Goal: Information Seeking & Learning: Learn about a topic

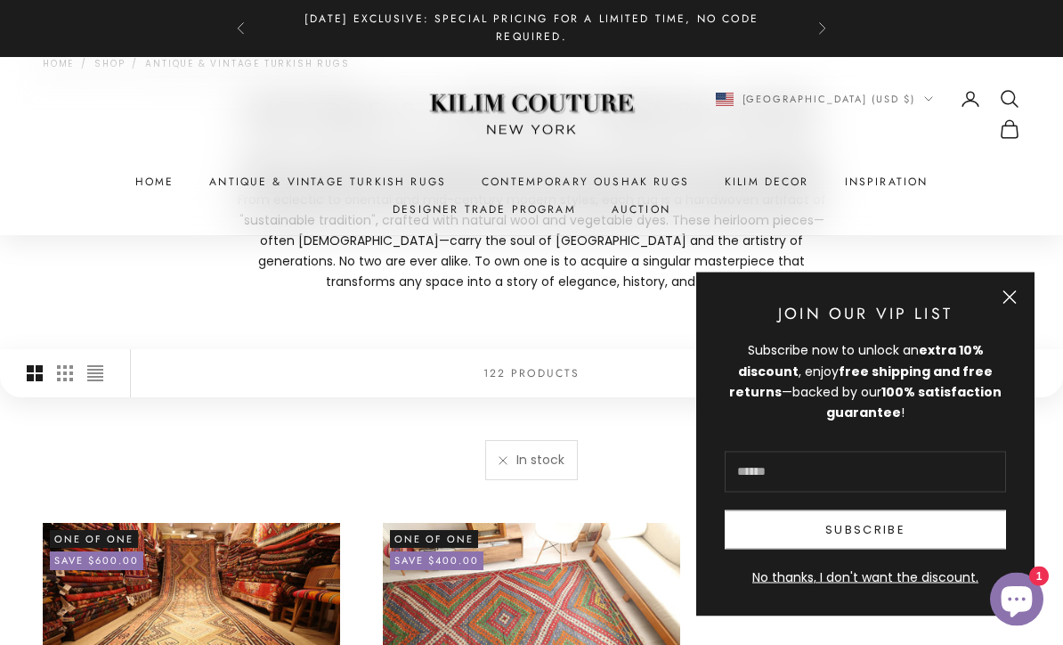
click at [1009, 294] on button "Close" at bounding box center [1009, 297] width 14 height 14
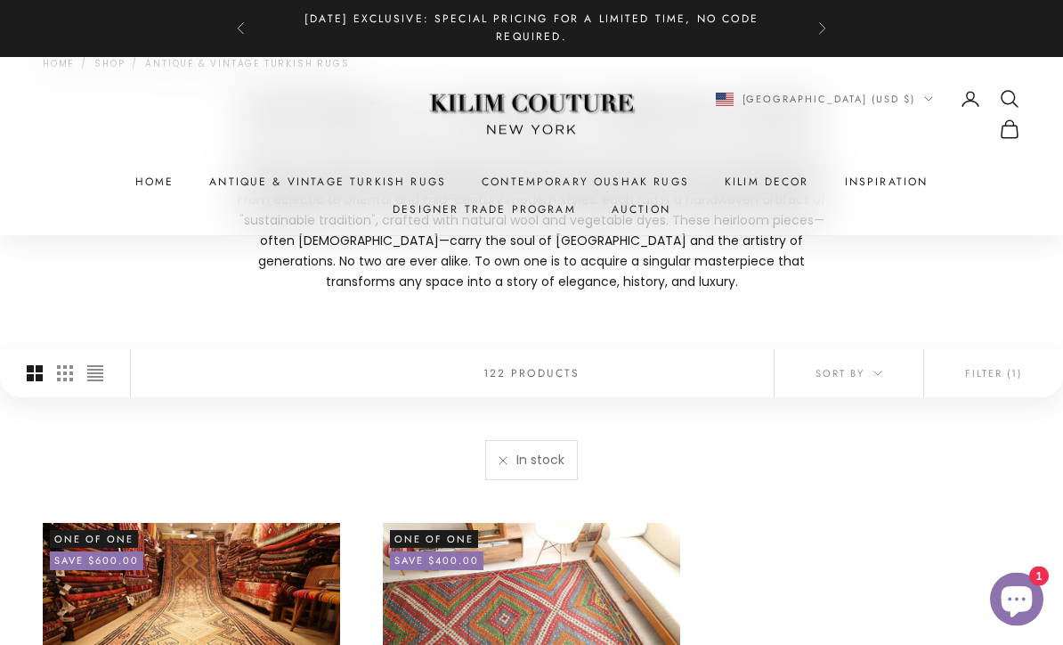
scroll to position [199, 0]
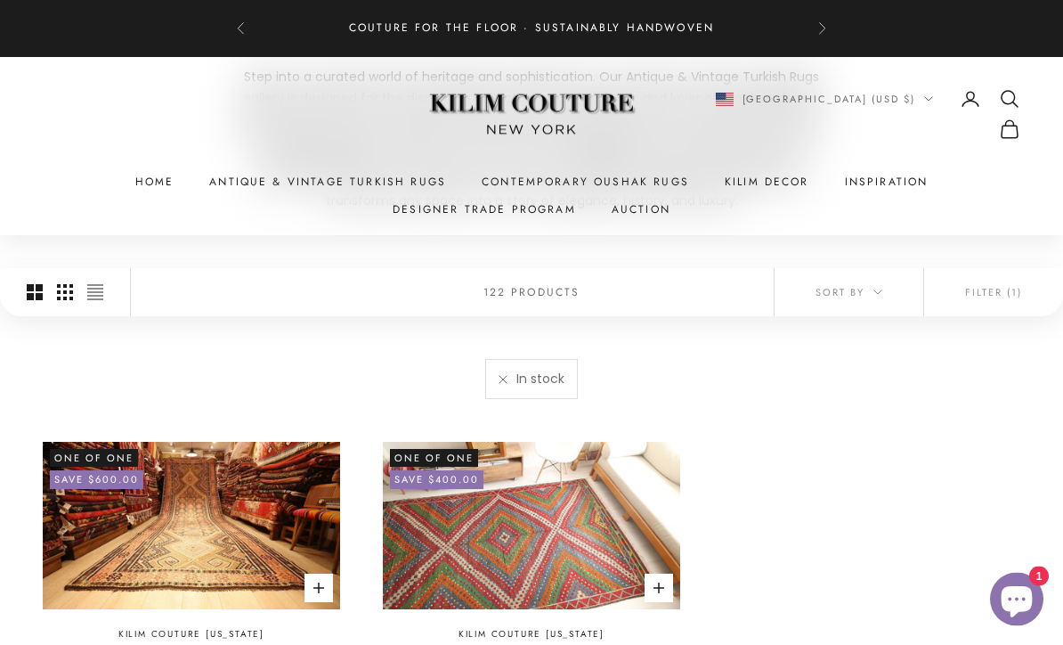
click at [60, 300] on button "Switch to smaller product images" at bounding box center [65, 293] width 16 height 48
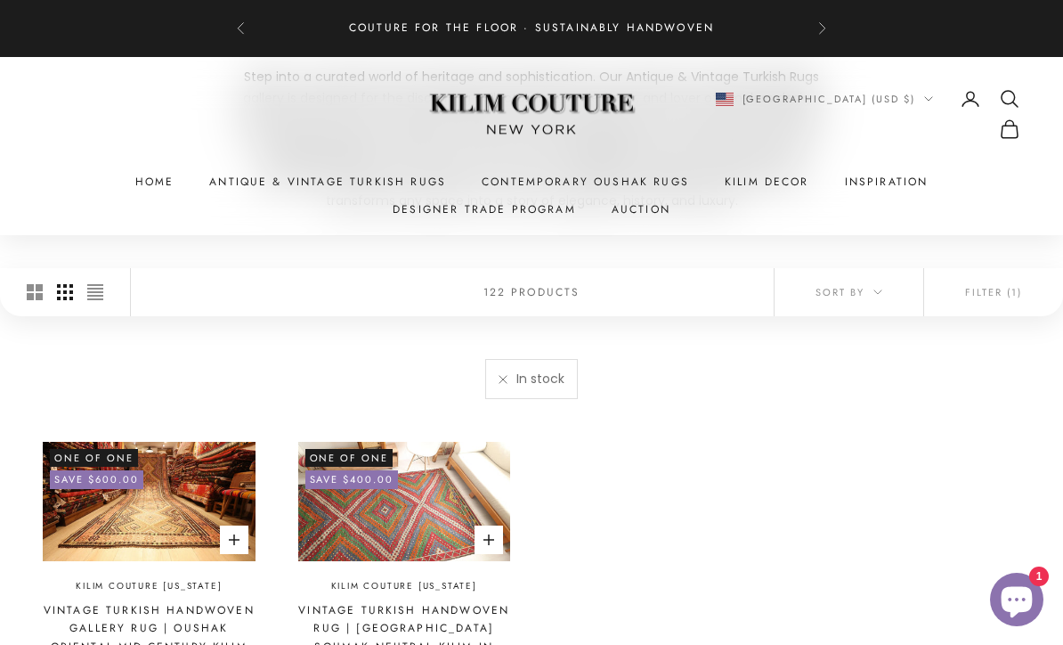
click at [58, 280] on button "Switch to smaller product images" at bounding box center [65, 292] width 16 height 48
click at [32, 278] on button "Switch to larger product images" at bounding box center [35, 292] width 16 height 48
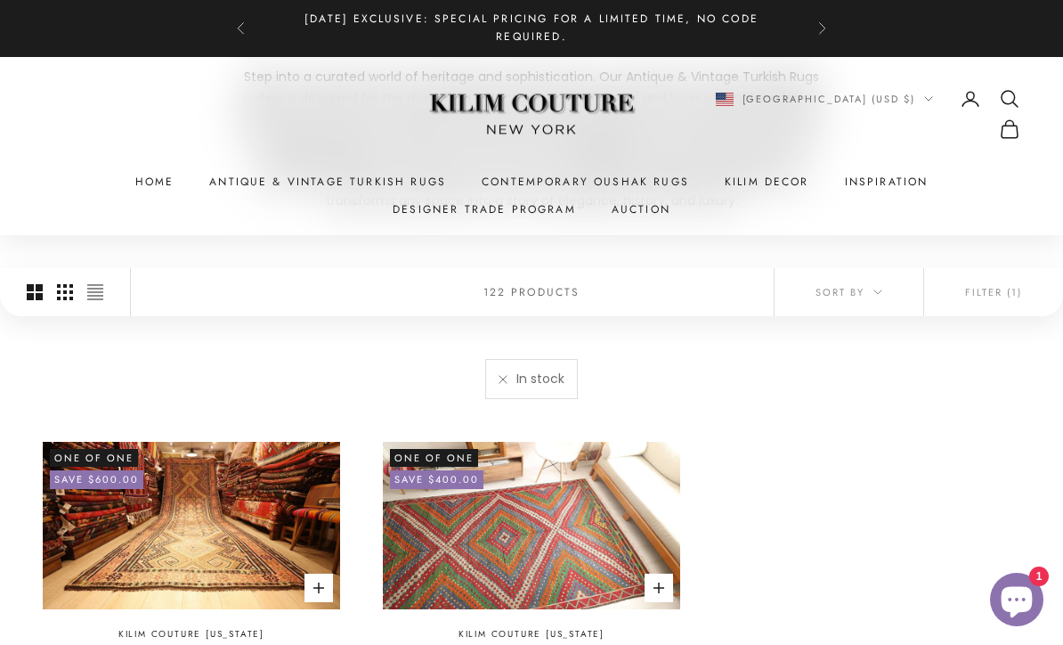
click at [58, 295] on icon "Switch to smaller product images" at bounding box center [65, 292] width 16 height 16
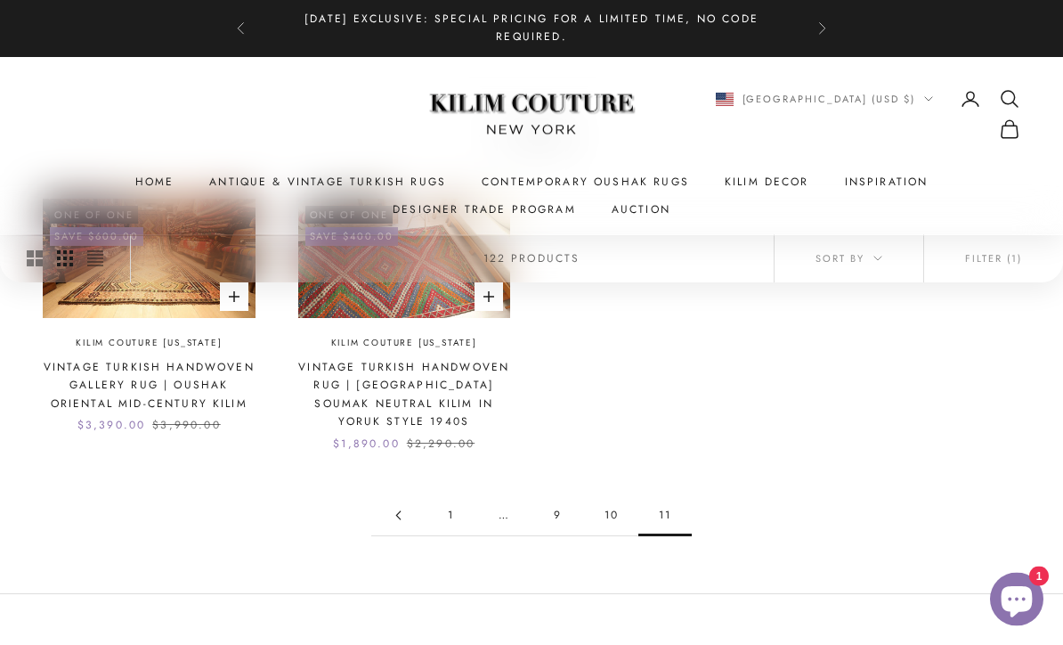
scroll to position [523, 0]
click at [455, 503] on link "1" at bounding box center [451, 515] width 53 height 40
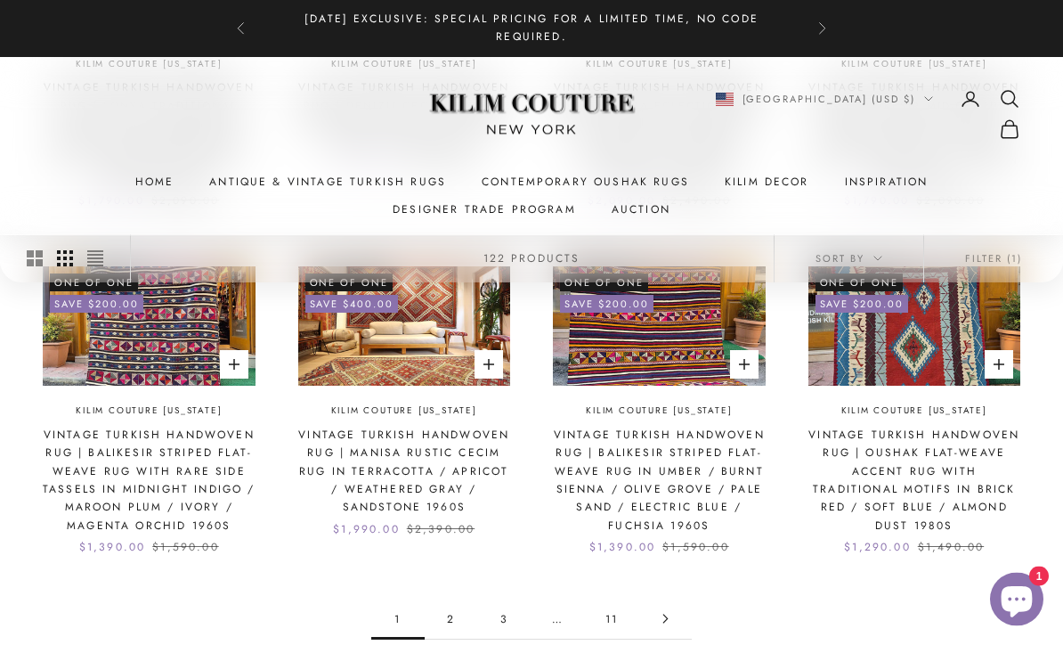
scroll to position [1148, 0]
click at [450, 599] on link "2" at bounding box center [451, 618] width 53 height 40
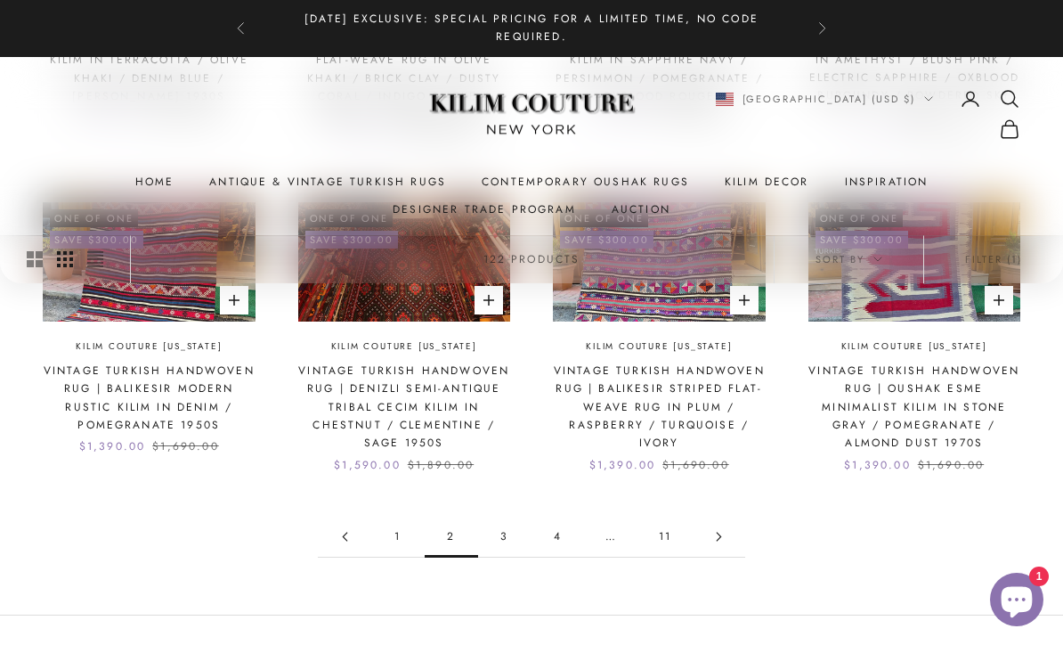
scroll to position [1221, 0]
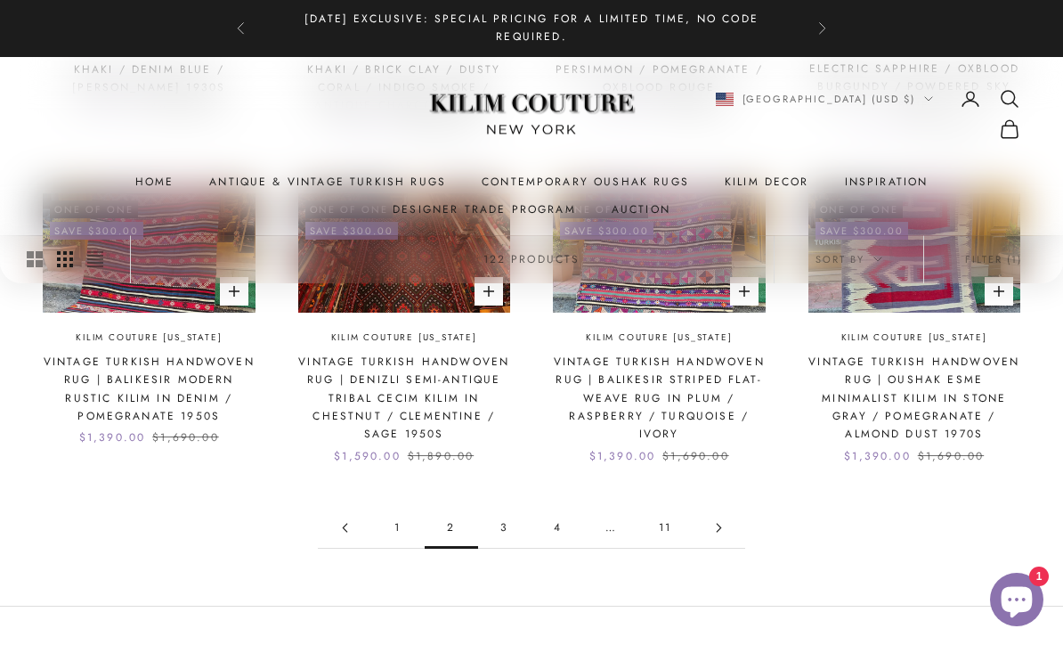
click at [497, 531] on link "3" at bounding box center [504, 527] width 53 height 40
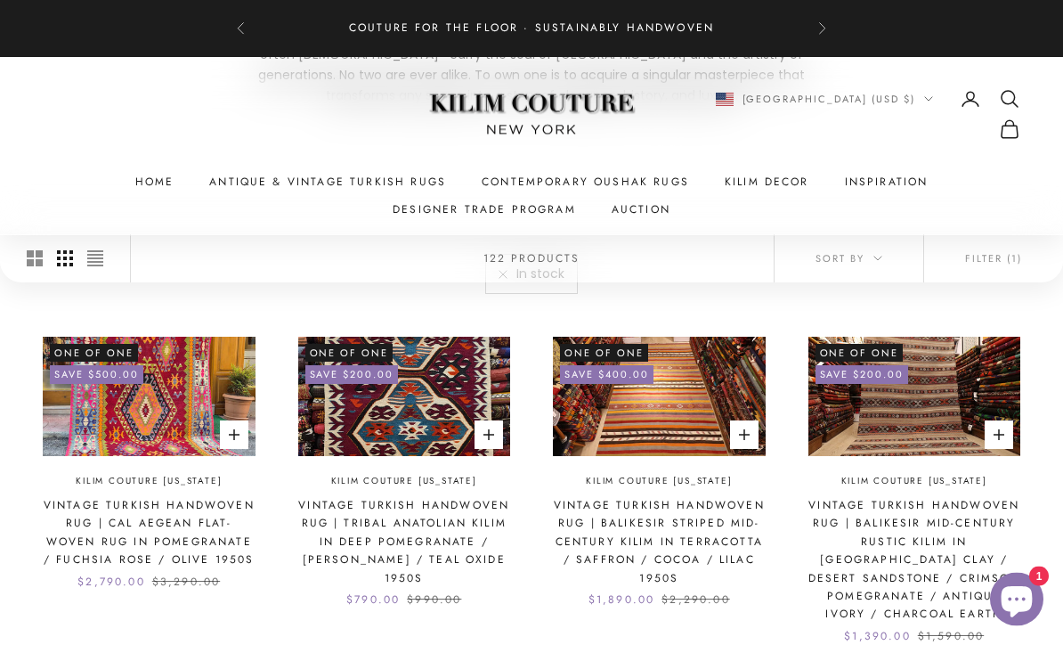
scroll to position [431, 0]
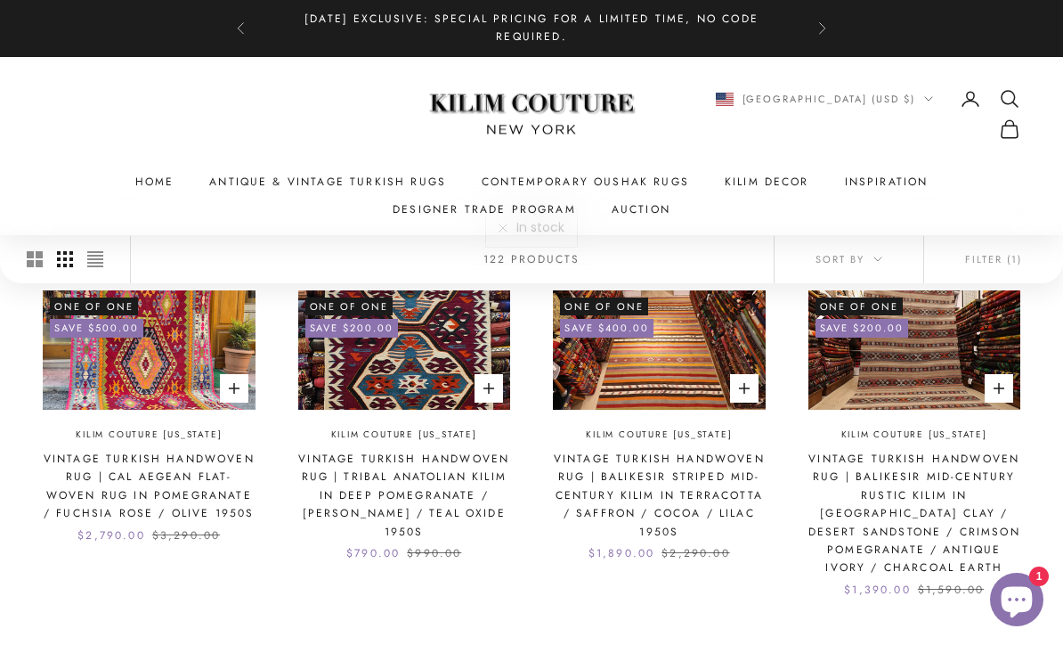
click at [426, 344] on img at bounding box center [404, 349] width 213 height 119
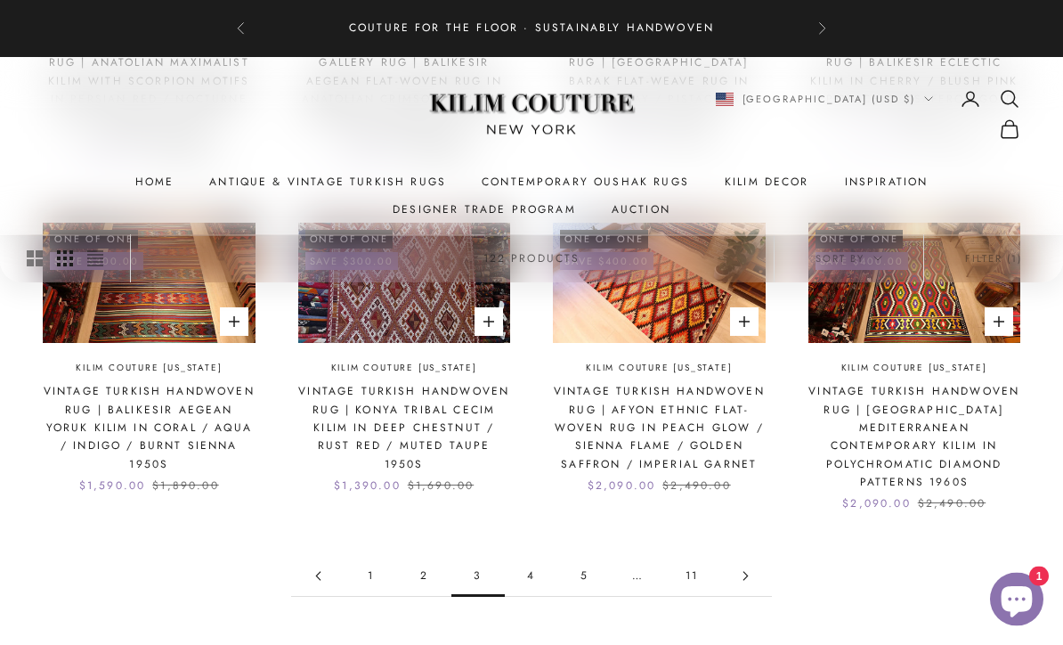
scroll to position [1231, 0]
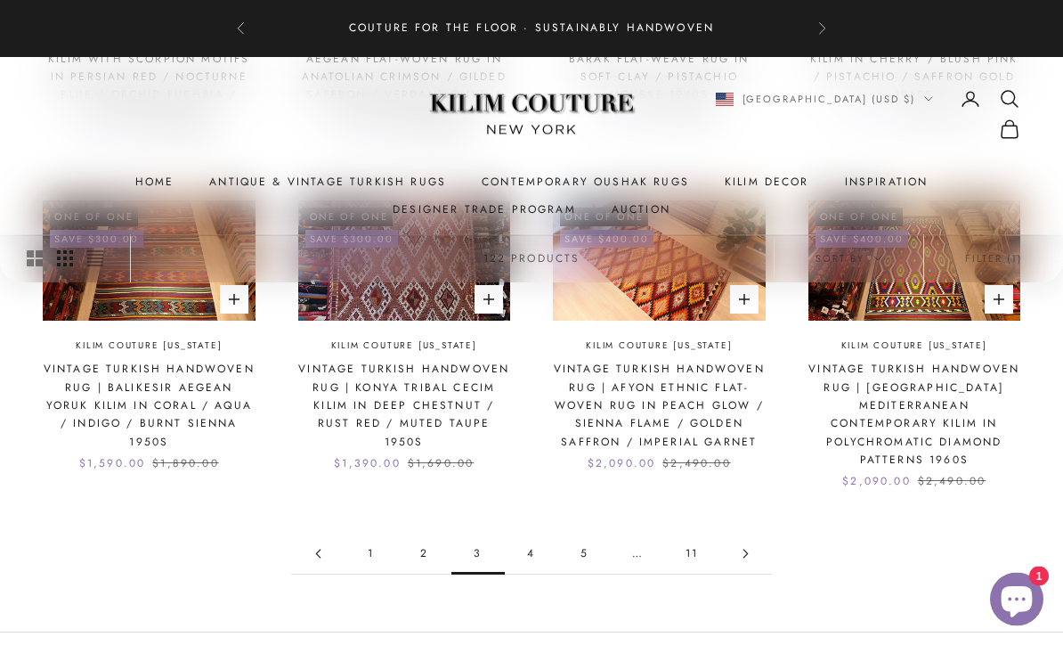
click at [539, 534] on link "4" at bounding box center [531, 554] width 53 height 40
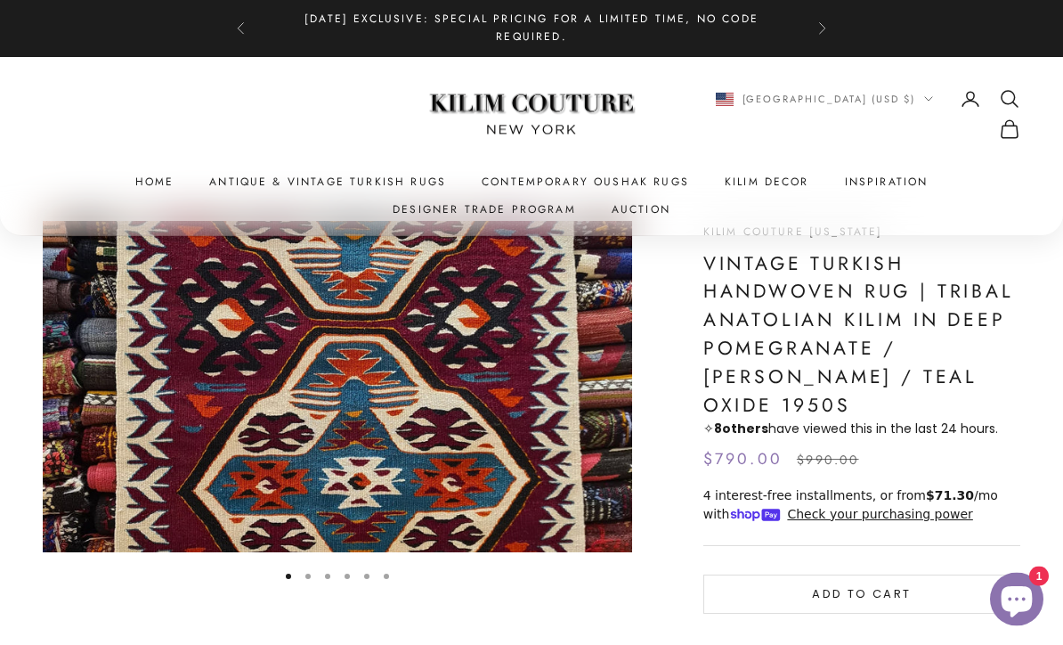
scroll to position [75, 0]
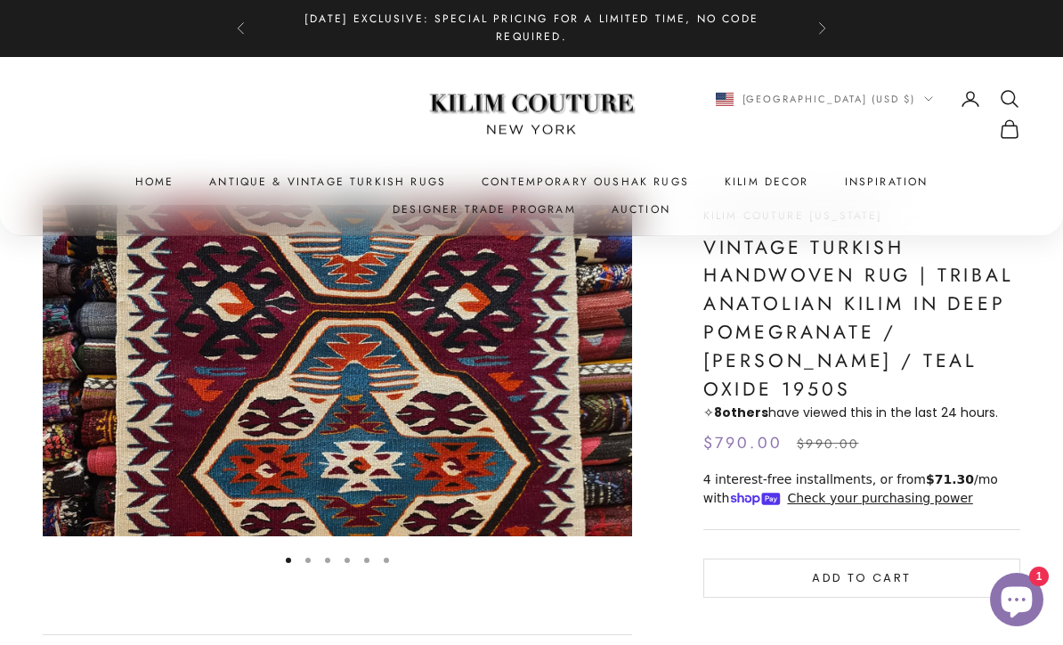
click at [305, 557] on button "Go to item 2" at bounding box center [307, 559] width 5 height 5
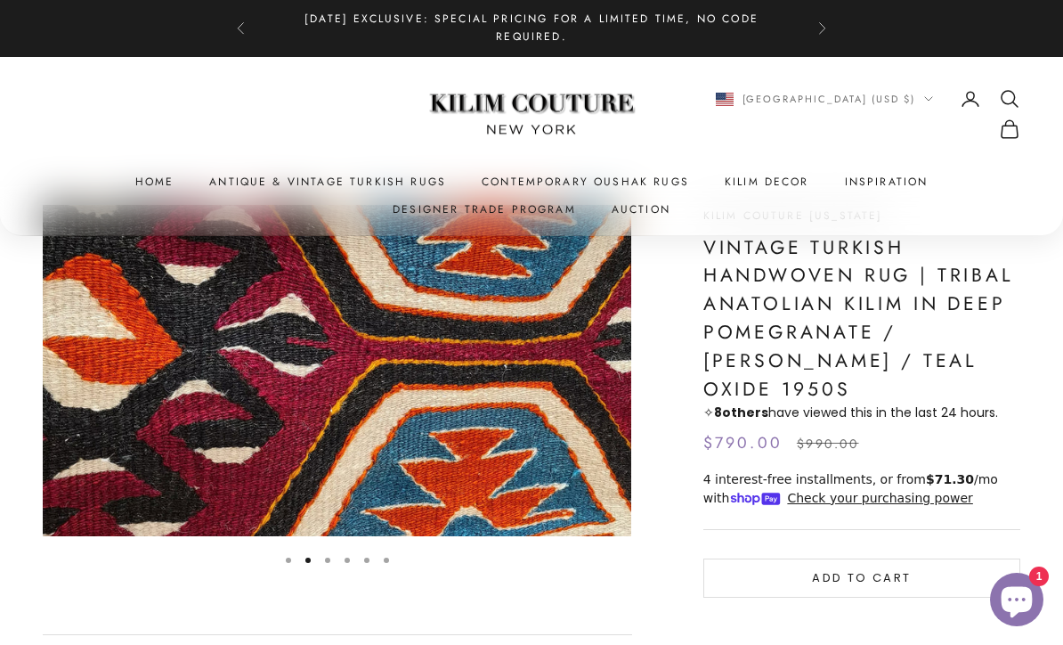
click at [348, 557] on button "Go to item 4" at bounding box center [347, 559] width 5 height 5
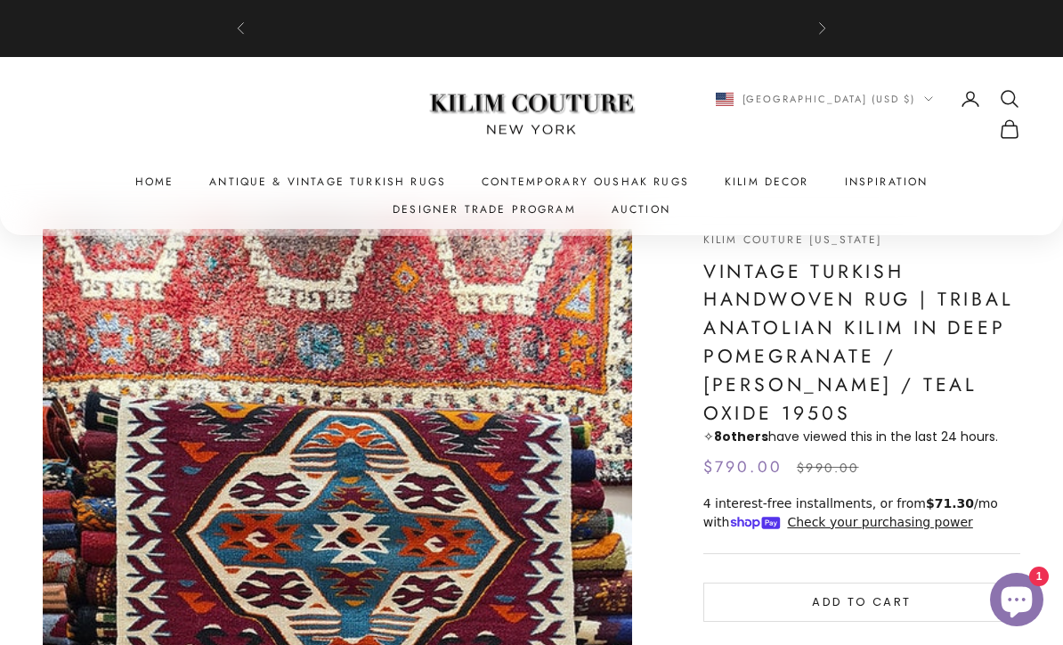
scroll to position [52, 0]
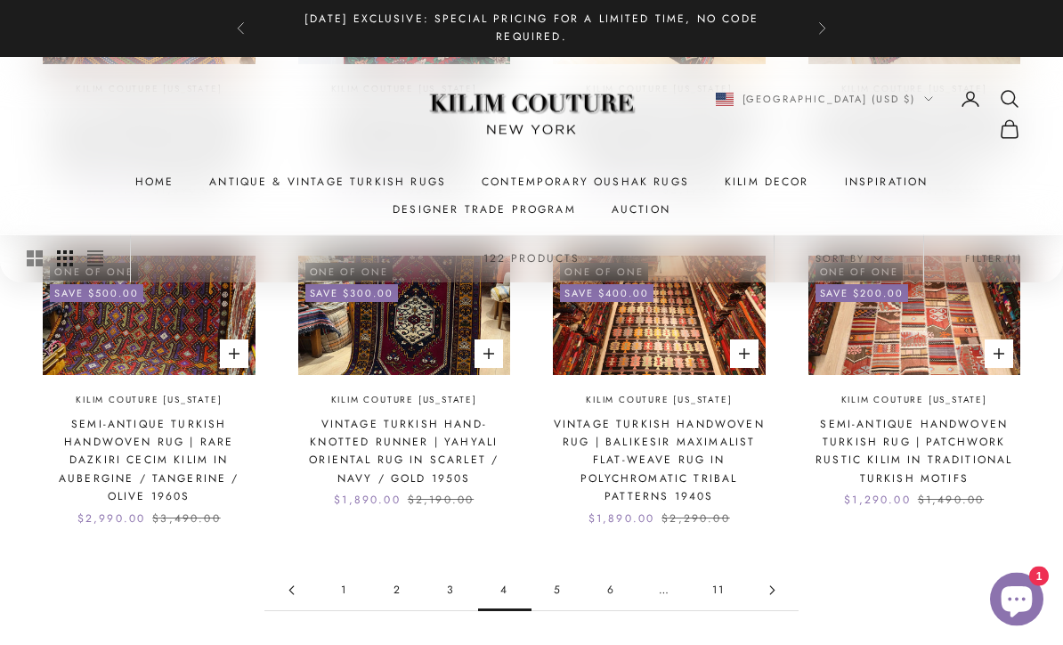
scroll to position [1106, 0]
click at [564, 578] on link "5" at bounding box center [557, 589] width 53 height 40
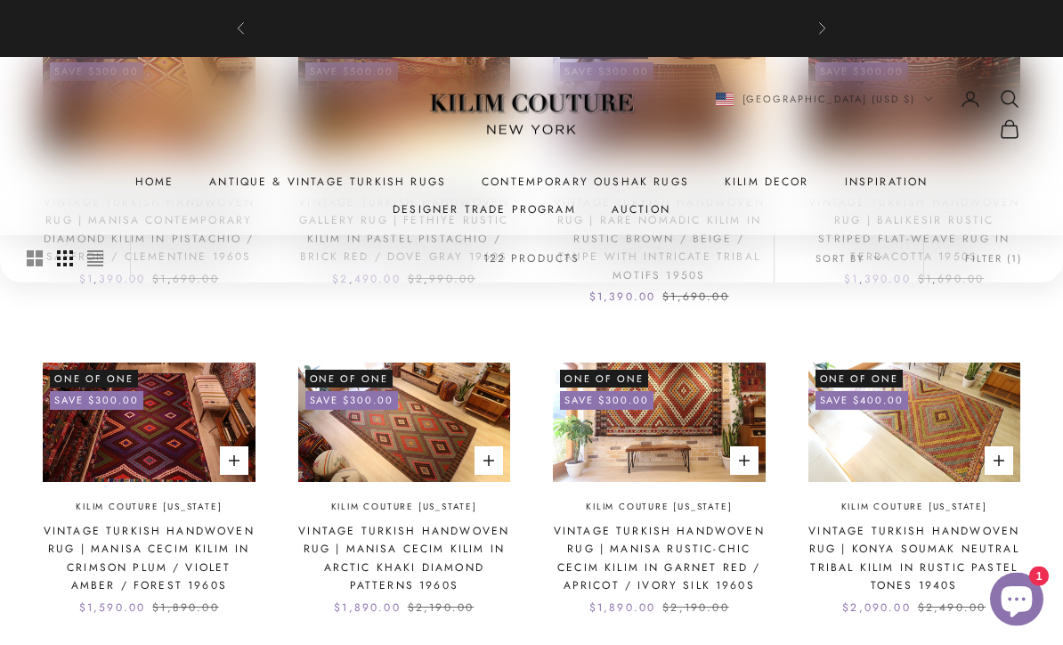
scroll to position [1016, 0]
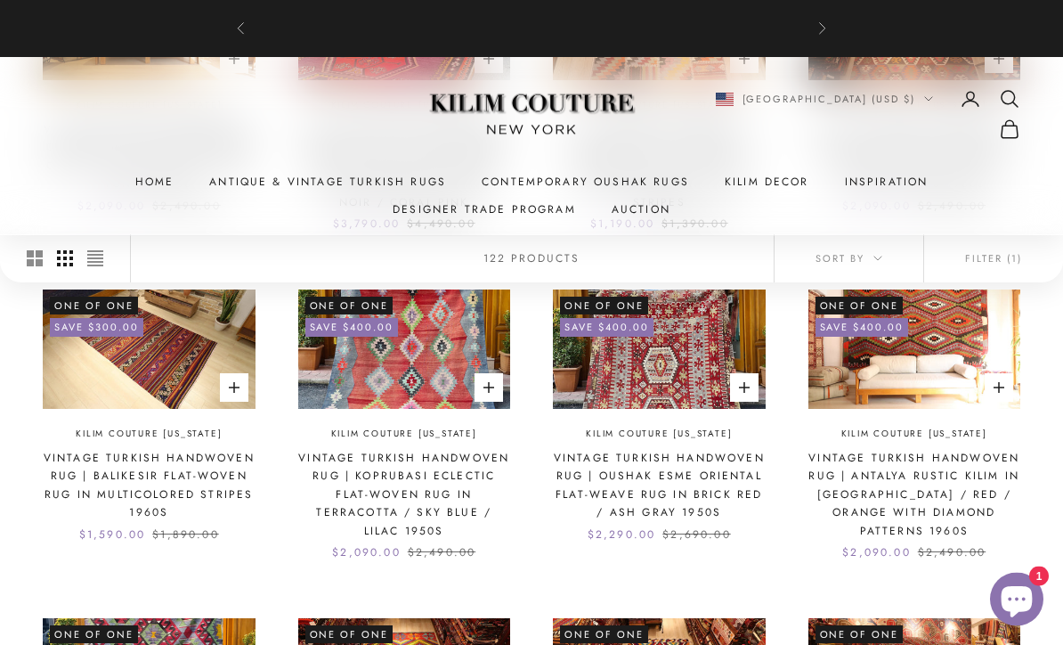
scroll to position [760, 0]
click at [453, 349] on img at bounding box center [404, 348] width 213 height 119
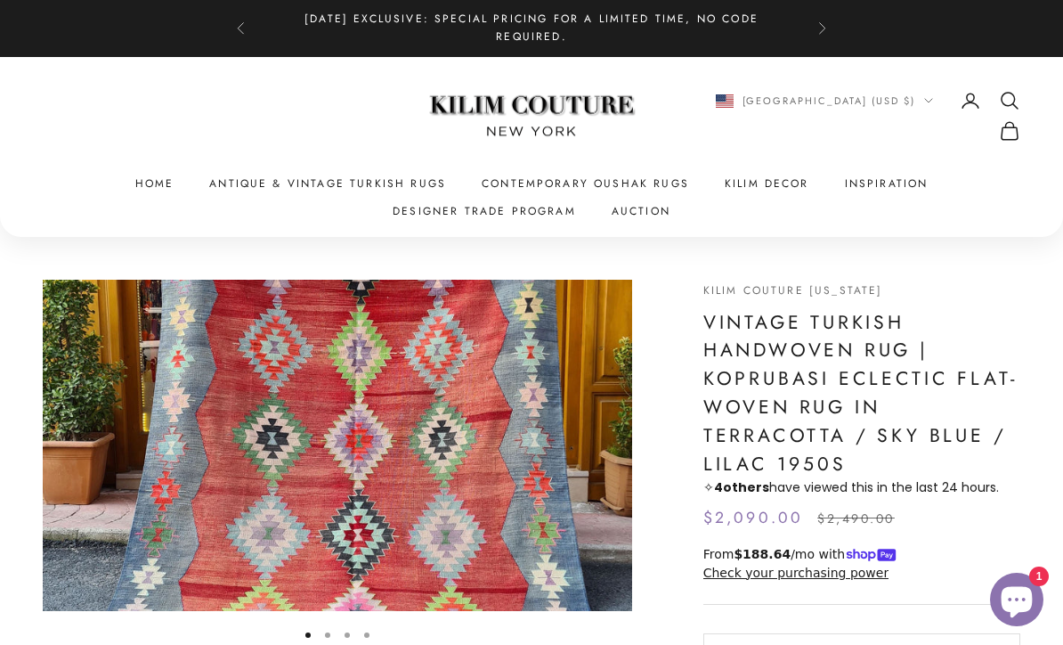
click at [1048, 4] on div "Previous Couture for the Floor · Sustainably Handwoven [DATE] Exclusive: Specia…" at bounding box center [531, 28] width 1063 height 57
